Goal: Task Accomplishment & Management: Manage account settings

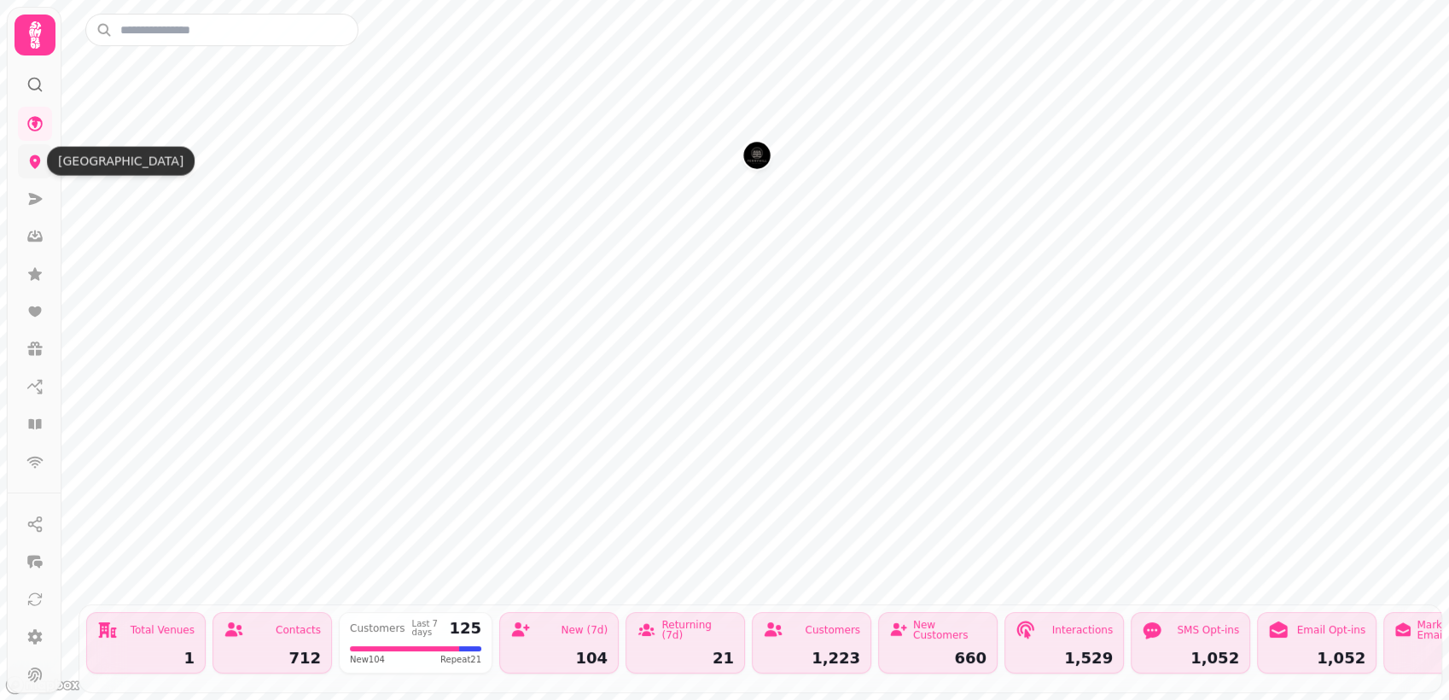
click at [34, 163] on icon at bounding box center [35, 162] width 11 height 14
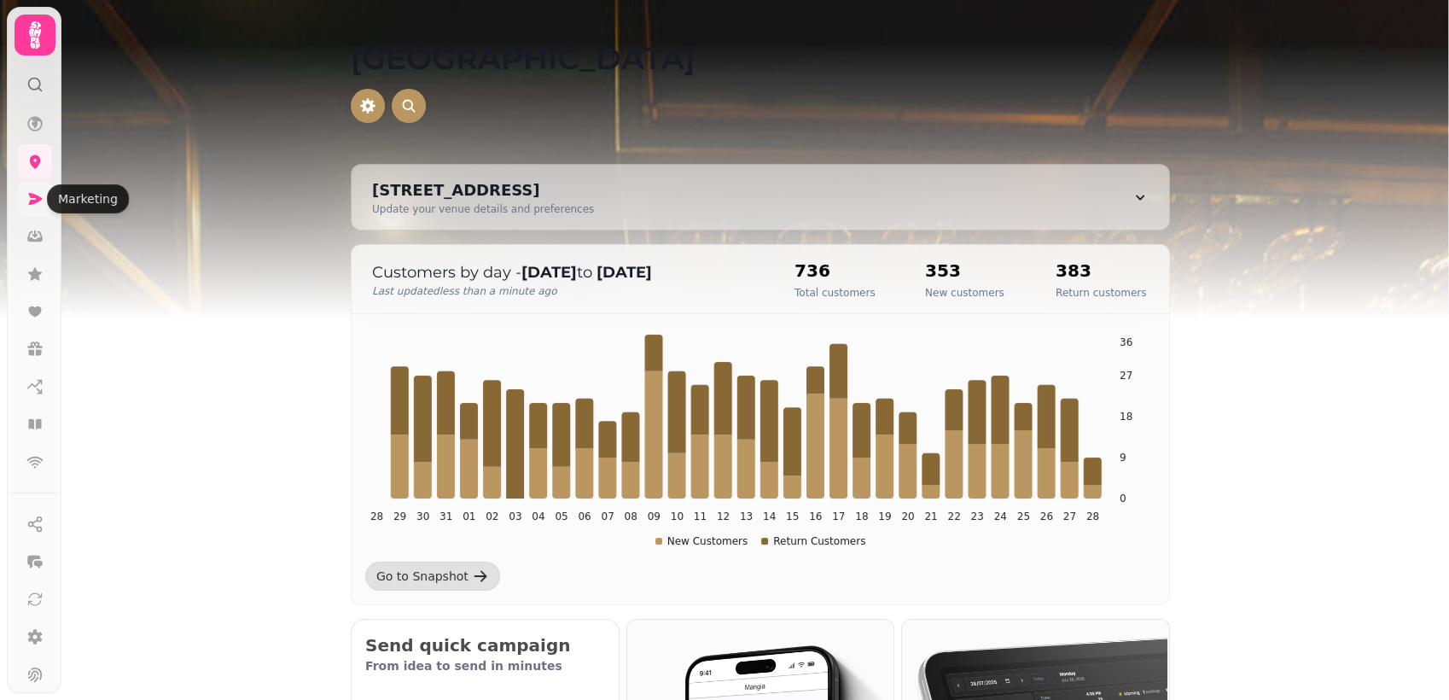
click at [27, 201] on icon at bounding box center [34, 198] width 17 height 17
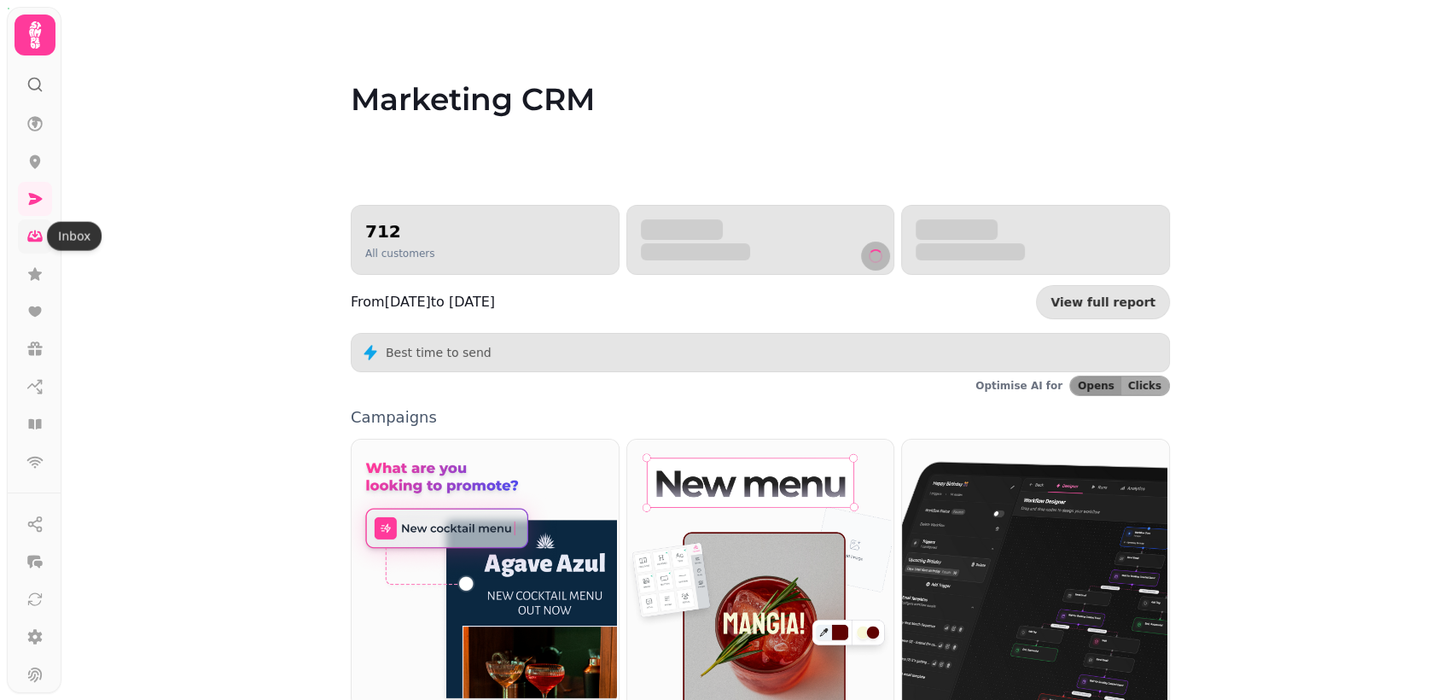
click at [32, 234] on icon at bounding box center [35, 234] width 6 height 8
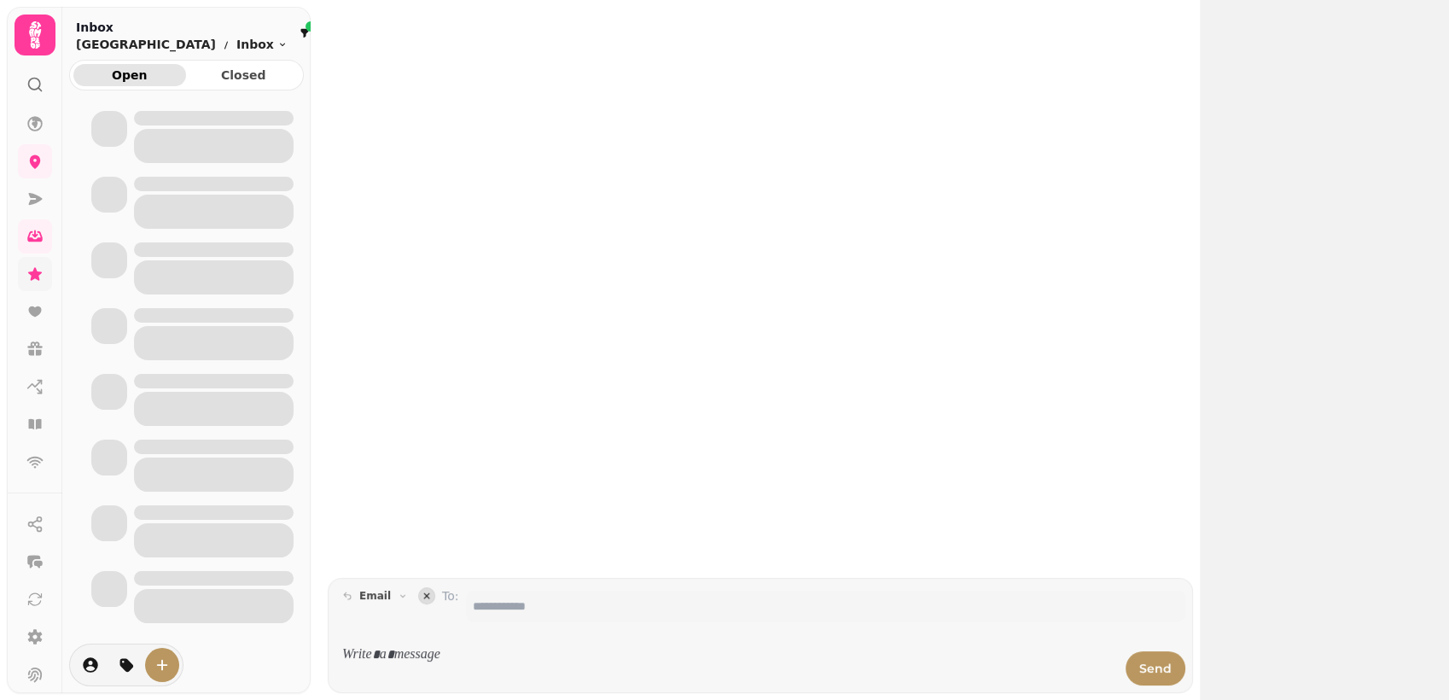
click at [32, 267] on icon at bounding box center [34, 273] width 17 height 17
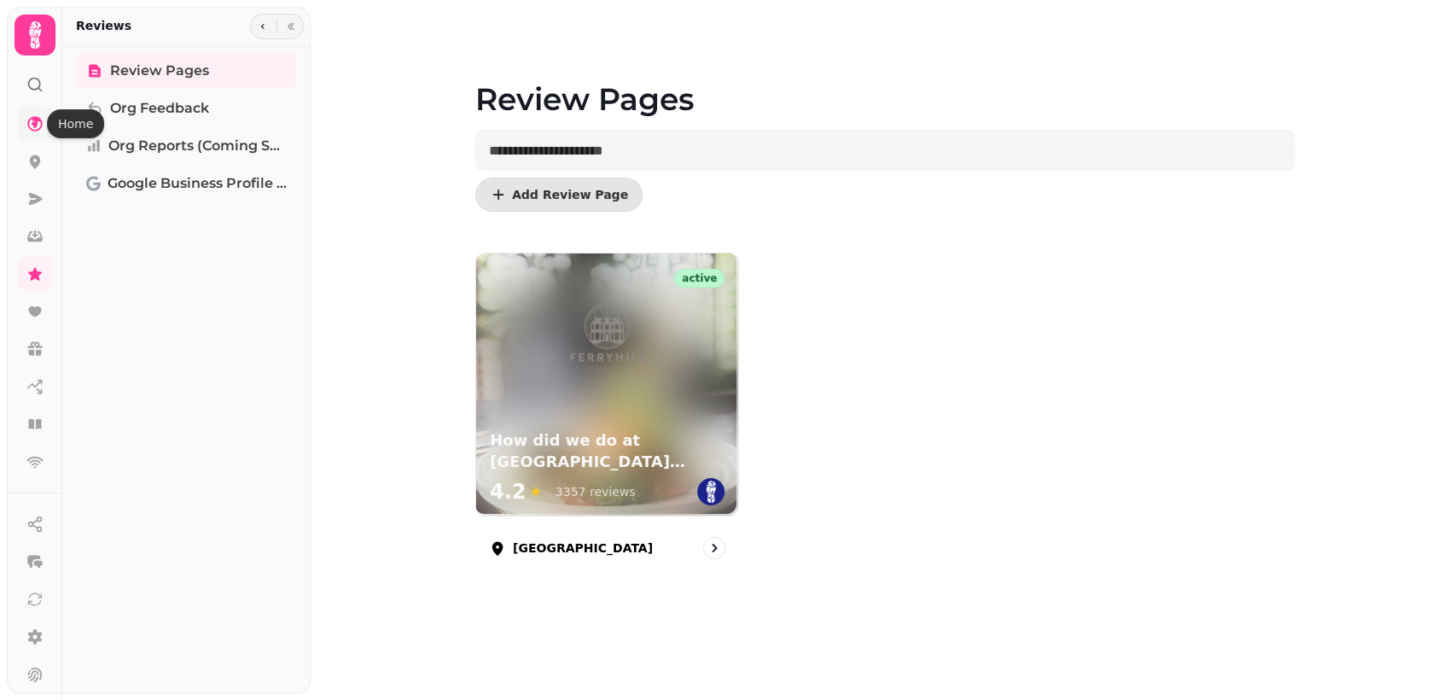
click at [31, 121] on icon at bounding box center [34, 123] width 17 height 17
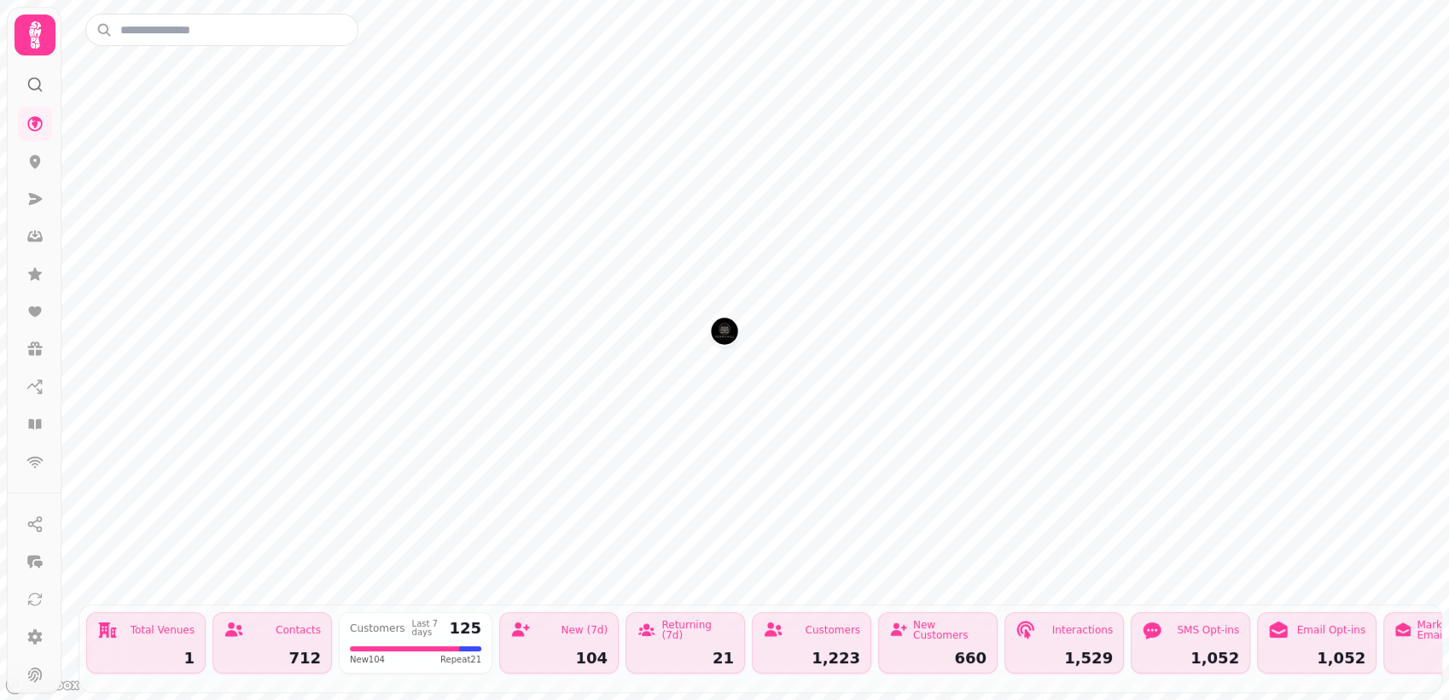
click at [713, 332] on img "Ferryhill House Hotel" at bounding box center [724, 330] width 26 height 26
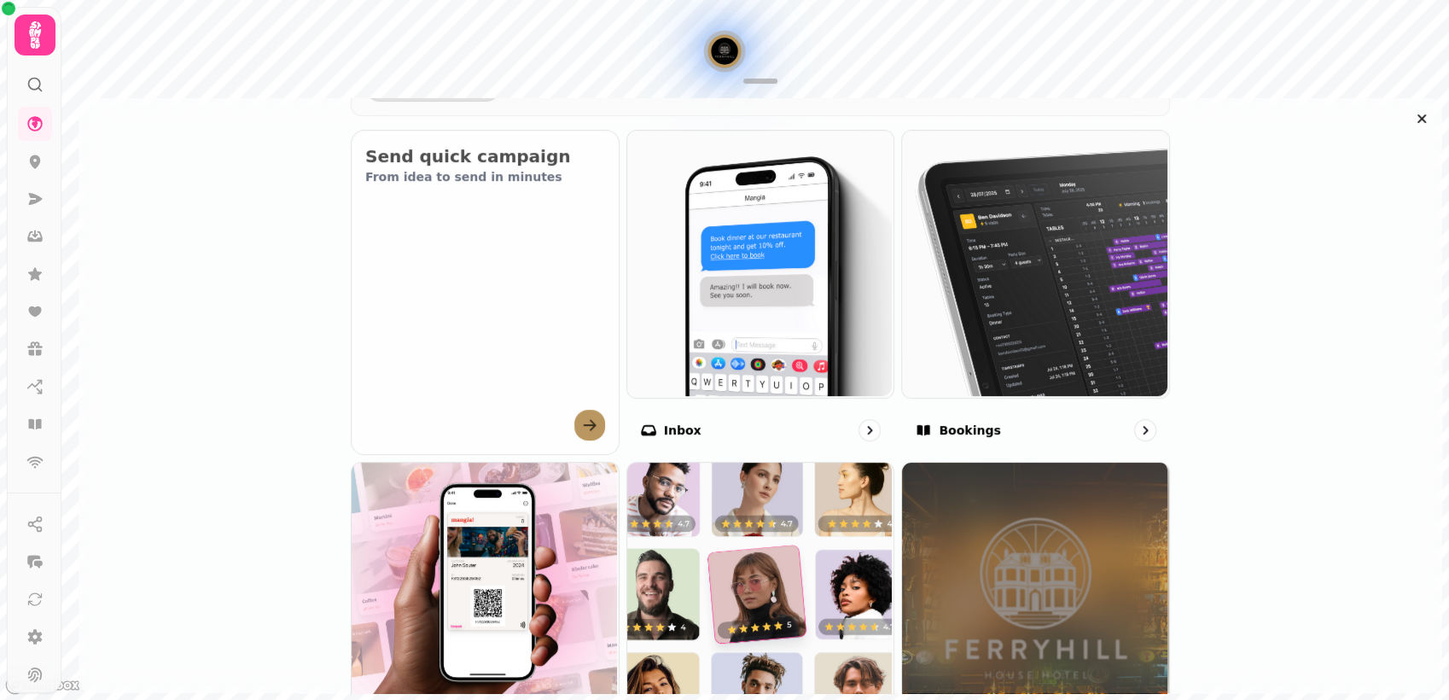
scroll to position [777, 0]
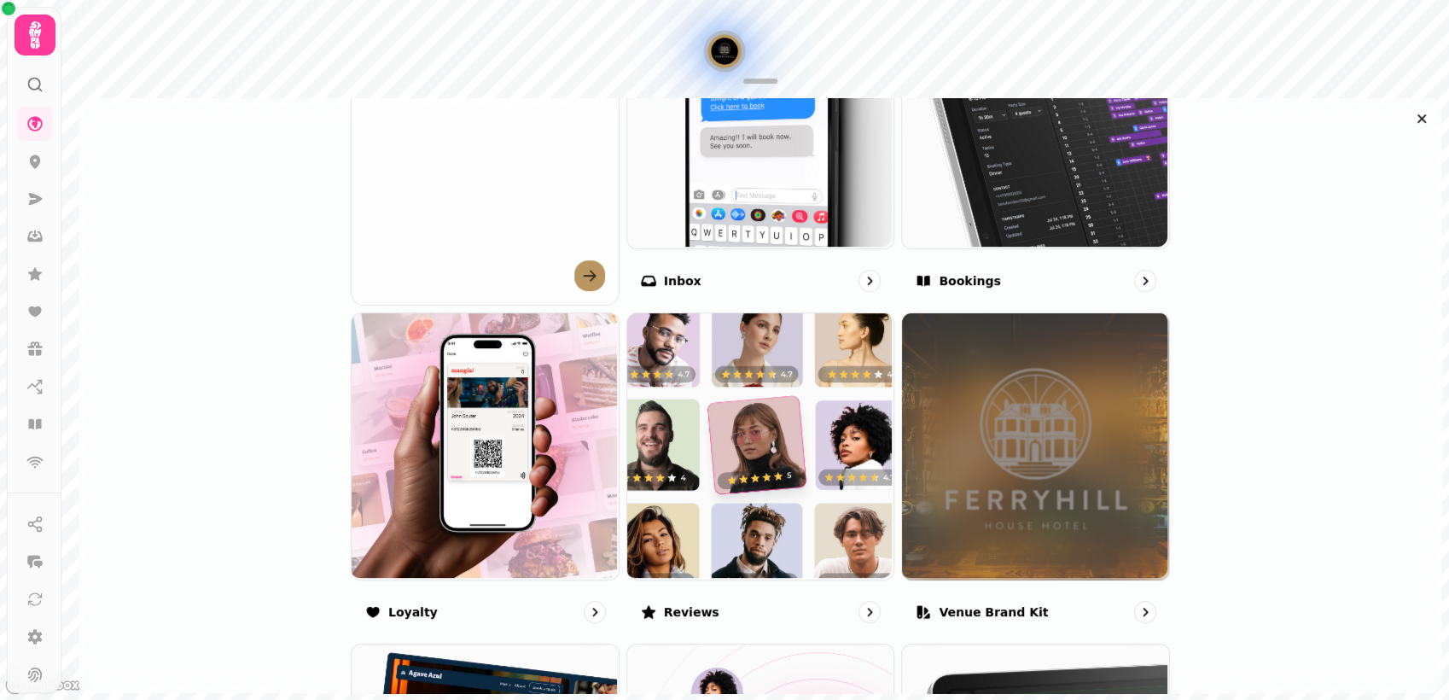
click at [19, 36] on icon at bounding box center [35, 35] width 34 height 34
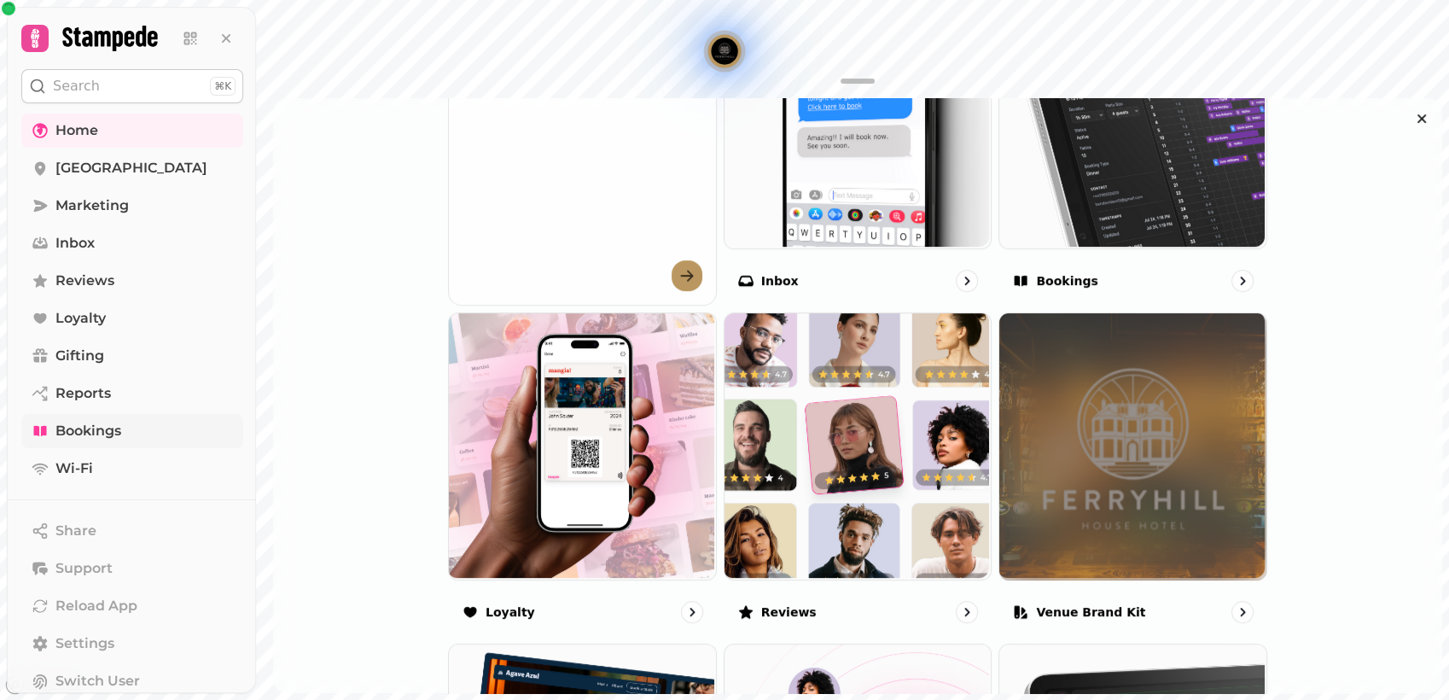
click at [100, 439] on span "Bookings" at bounding box center [88, 431] width 66 height 20
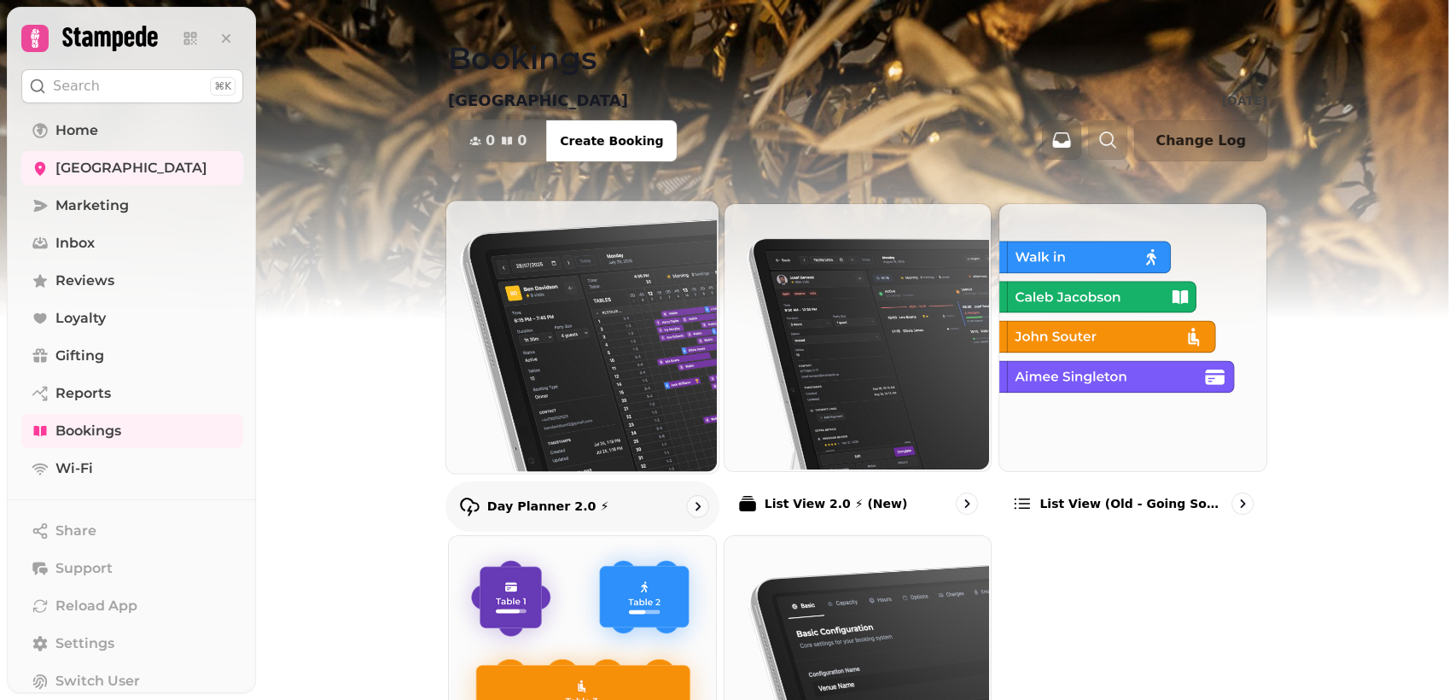
click at [509, 406] on img at bounding box center [581, 335] width 272 height 272
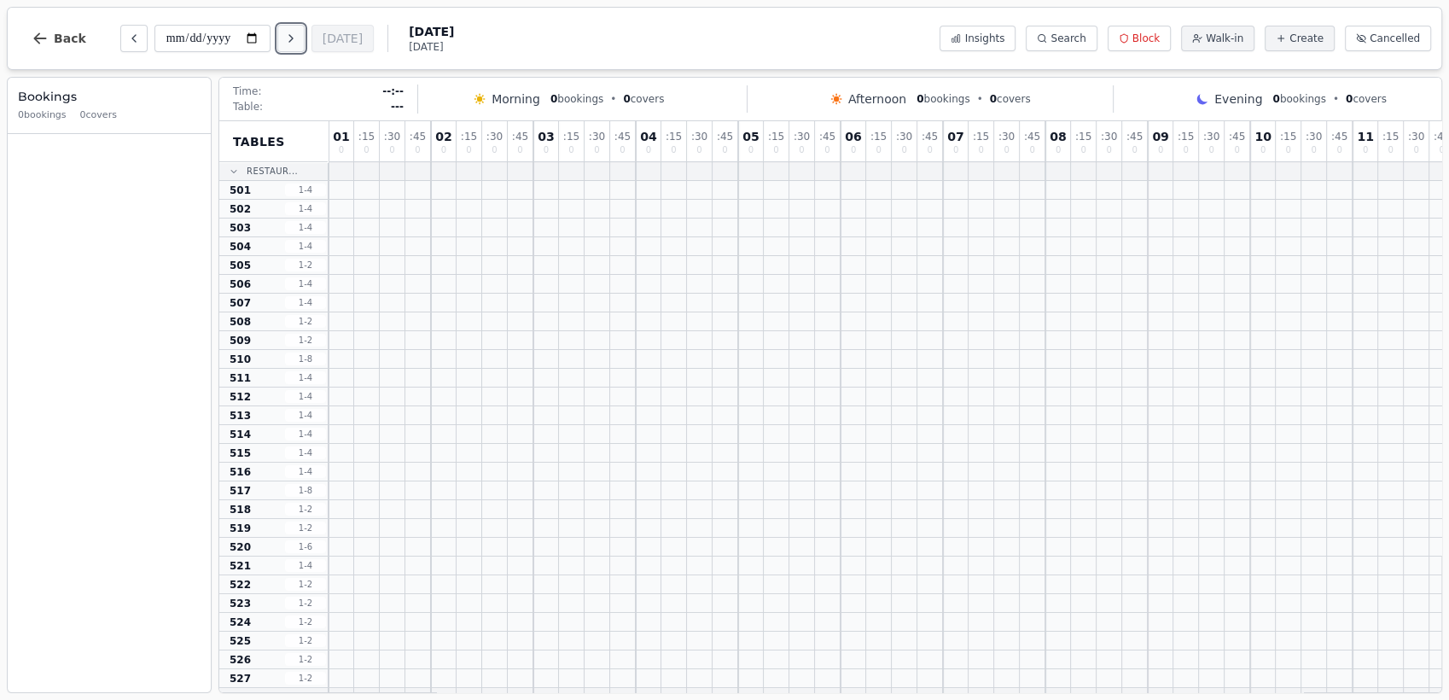
click at [297, 43] on icon "Next day" at bounding box center [291, 39] width 14 height 14
type input "**********"
click at [40, 34] on icon "button" at bounding box center [40, 38] width 17 height 17
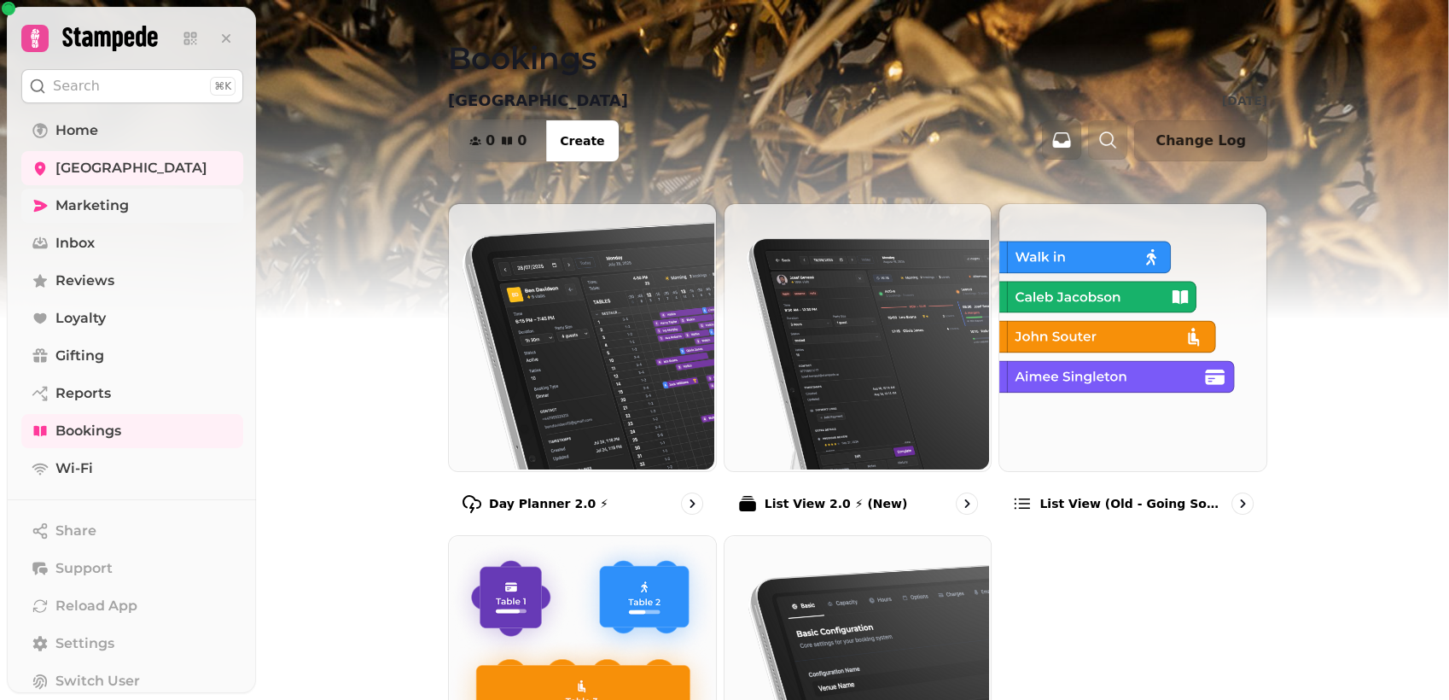
click at [77, 201] on span "Marketing" at bounding box center [91, 205] width 73 height 20
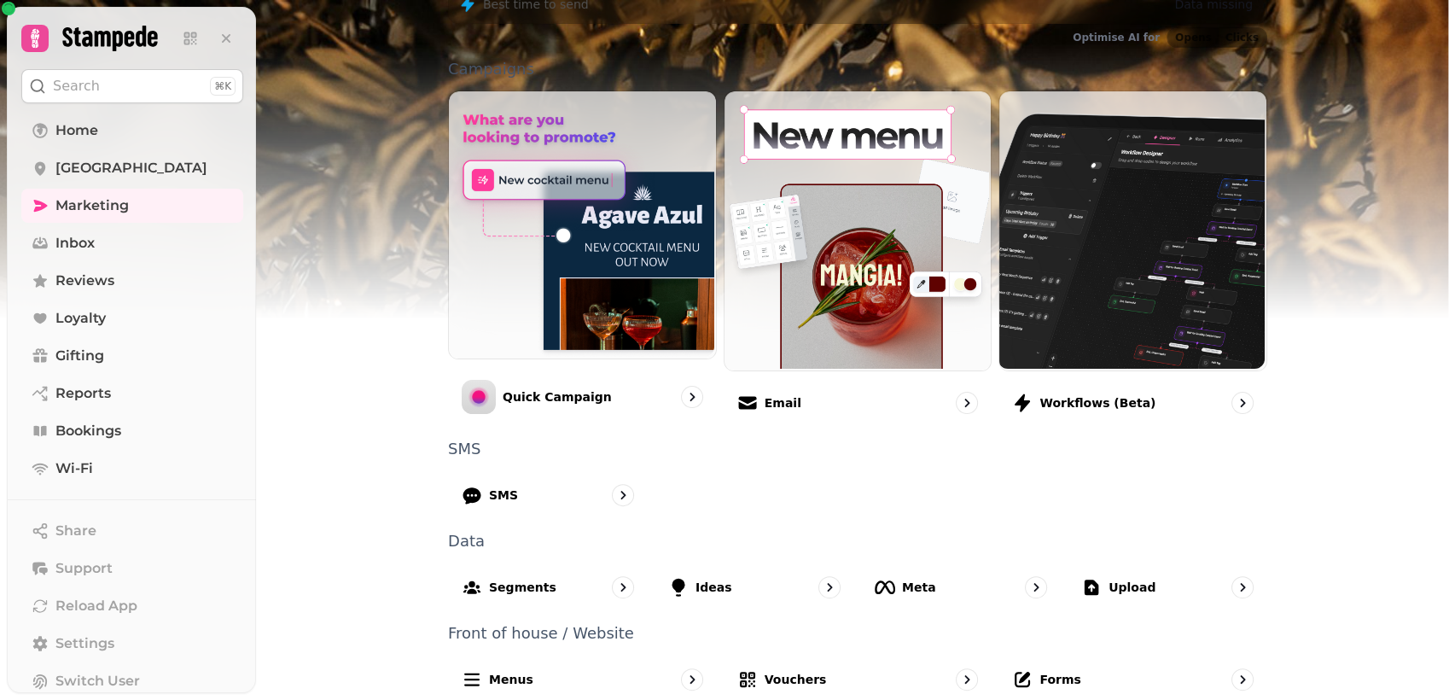
scroll to position [363, 0]
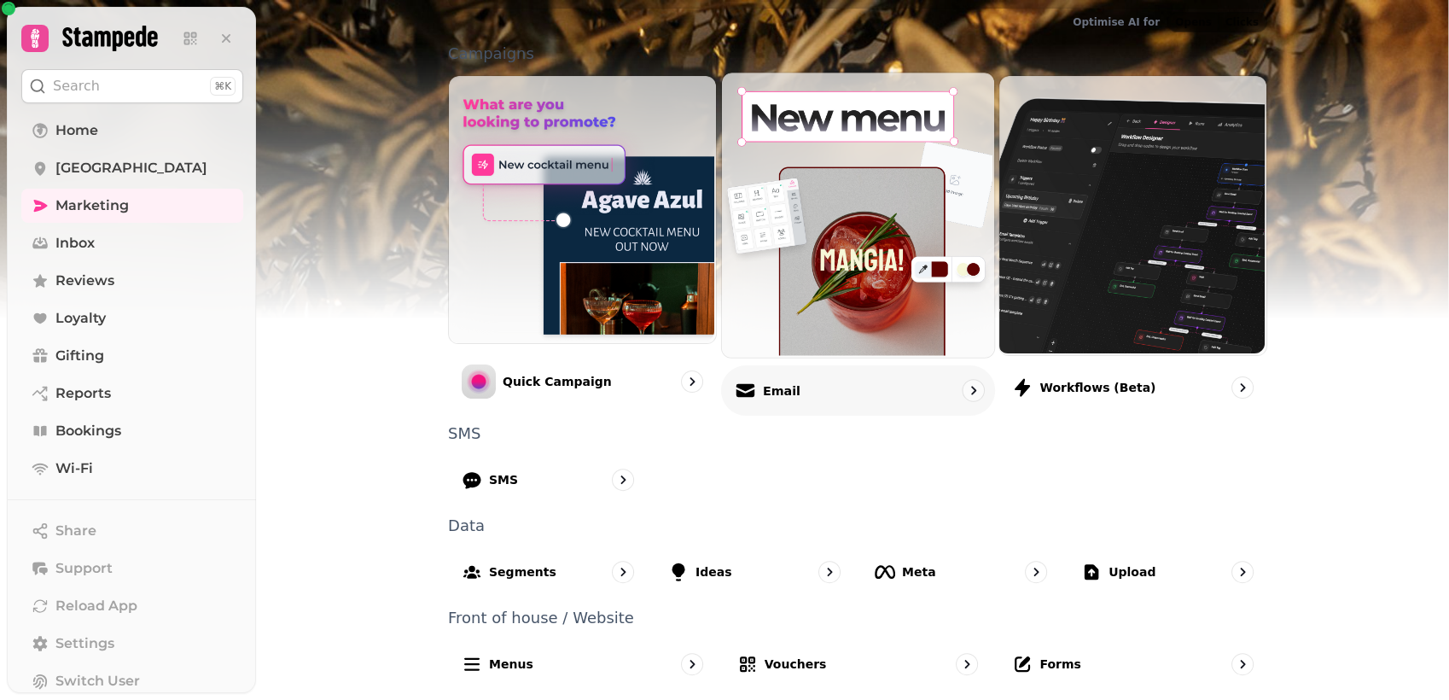
click at [887, 388] on div "Email" at bounding box center [858, 389] width 274 height 50
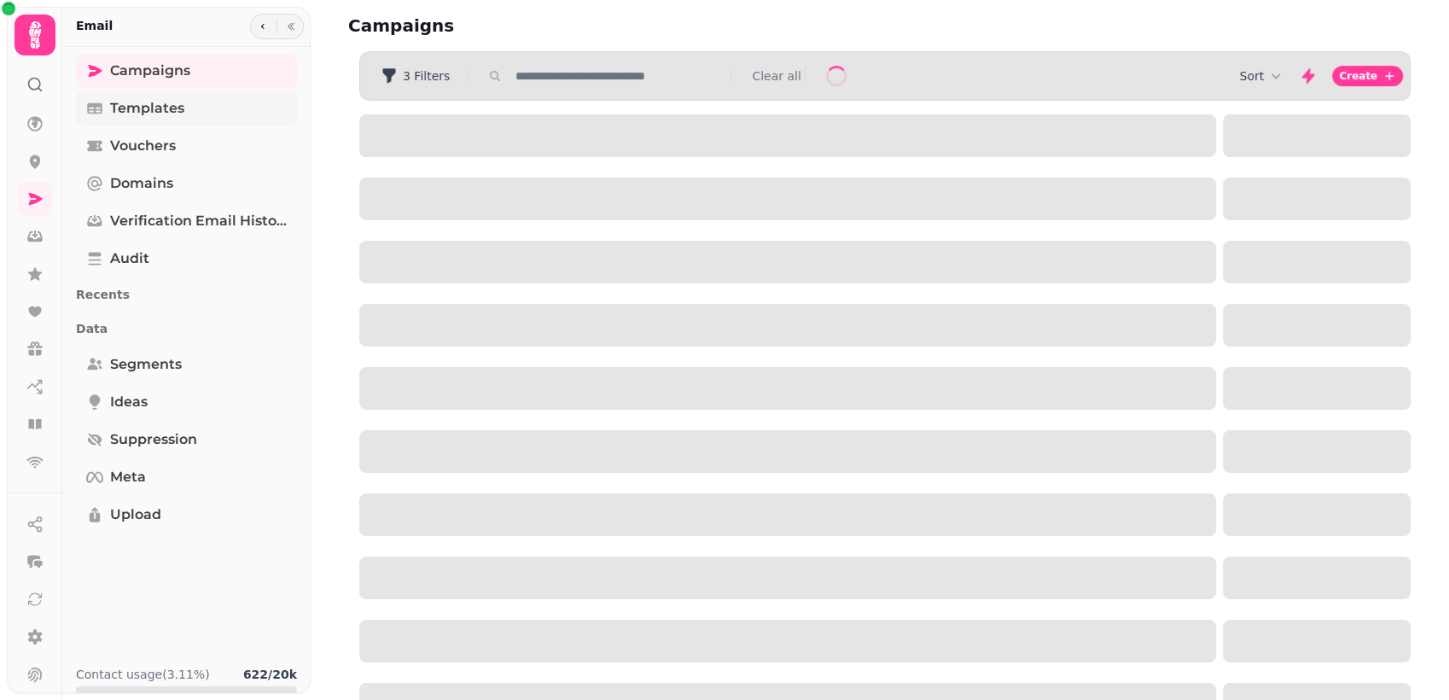
click at [184, 107] on link "Templates" at bounding box center [186, 108] width 221 height 34
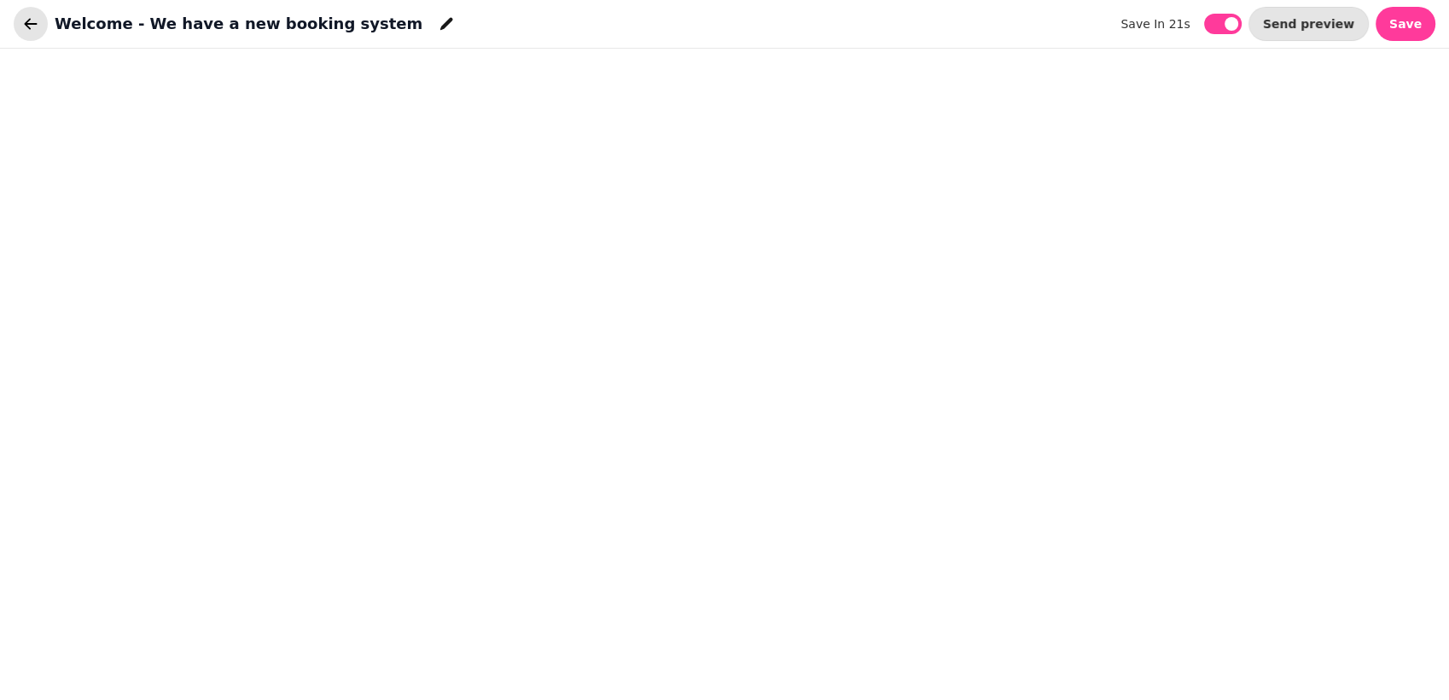
click at [29, 21] on icon "button" at bounding box center [30, 23] width 17 height 17
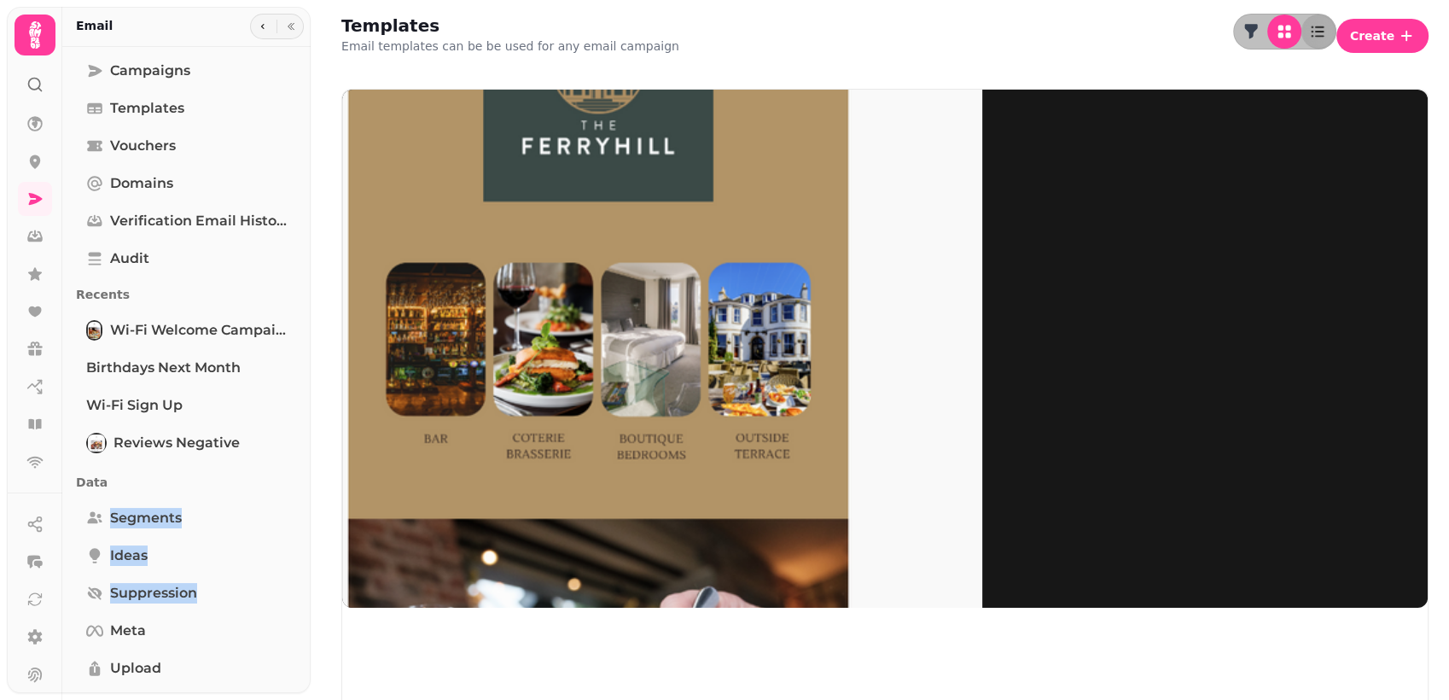
drag, startPoint x: 296, startPoint y: 495, endPoint x: 304, endPoint y: 586, distance: 91.6
click at [304, 586] on div "Campaigns Templates Vouchers Domains Verification email history Audit Recents W…" at bounding box center [186, 381] width 248 height 655
